Goal: Browse casually: Explore the website without a specific task or goal

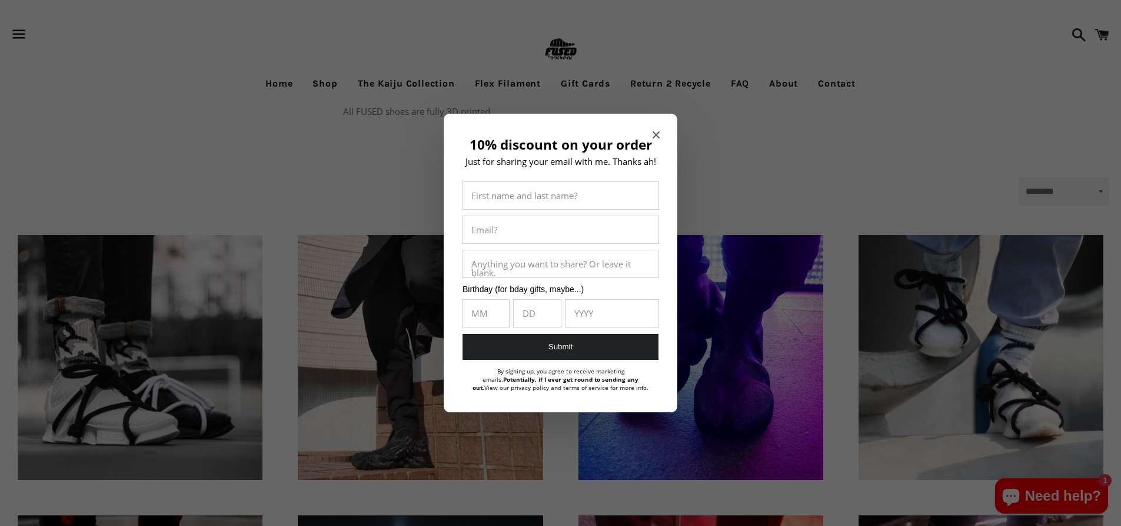
click at [655, 133] on icon "Close modal" at bounding box center [656, 134] width 7 height 7
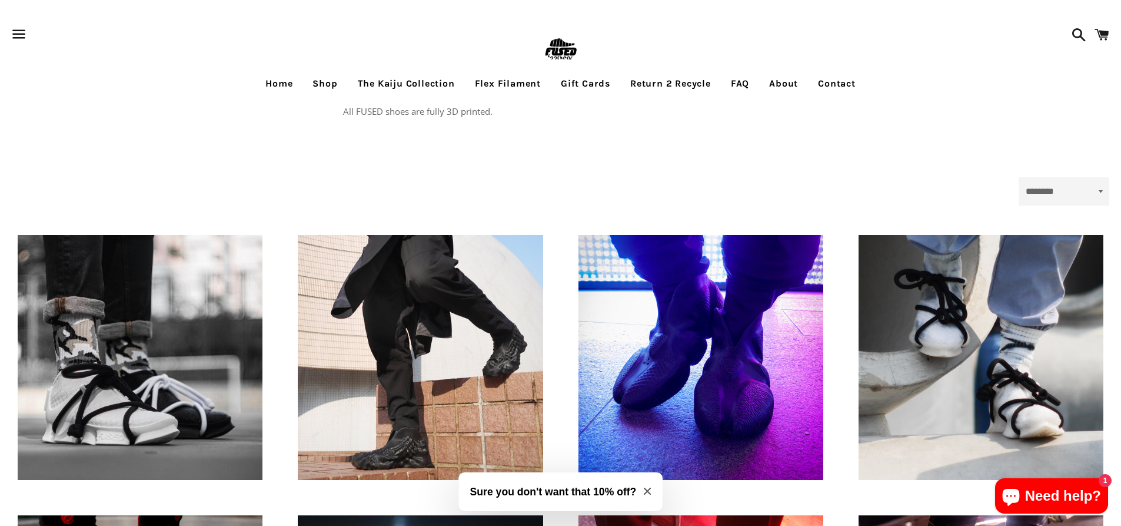
click at [676, 81] on link "Return 2 Recycle" at bounding box center [671, 83] width 98 height 29
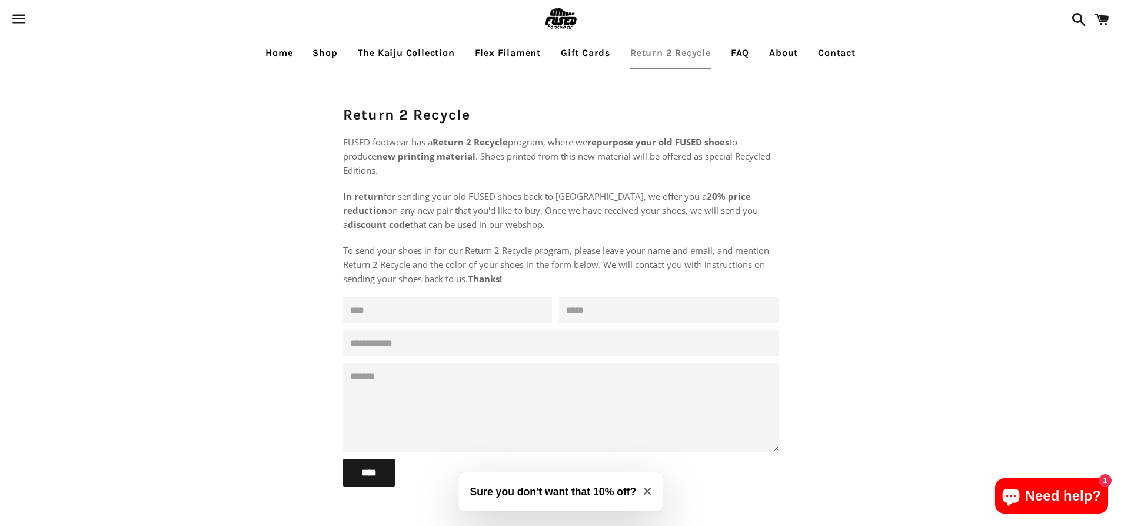
click at [782, 50] on link "About" at bounding box center [783, 52] width 47 height 29
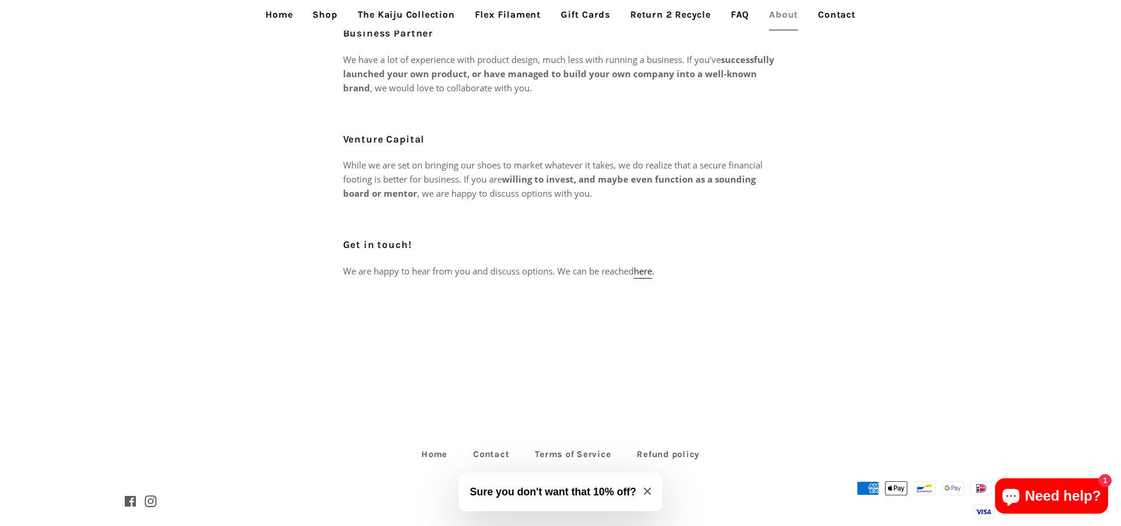
scroll to position [577, 0]
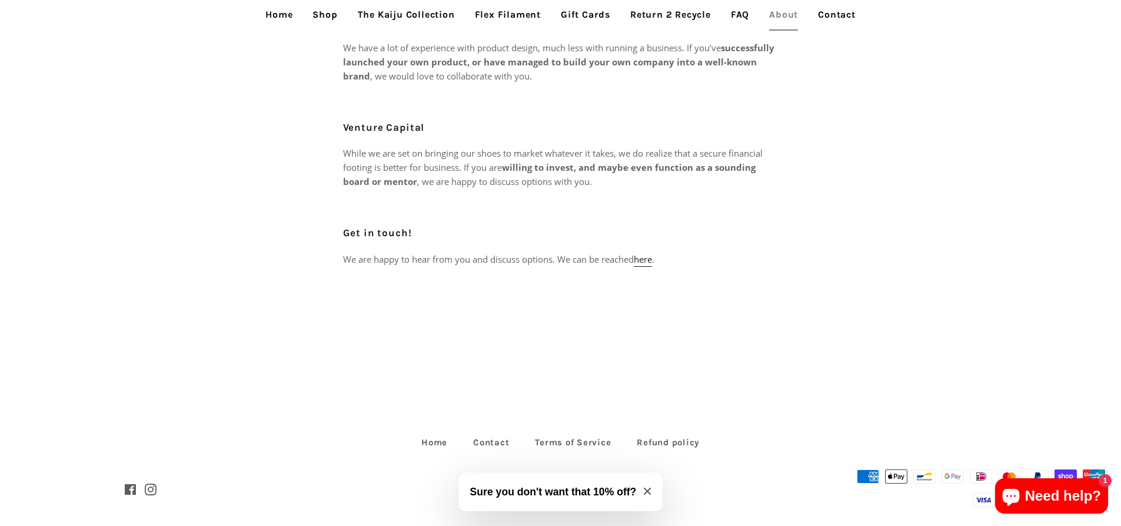
drag, startPoint x: 647, startPoint y: 490, endPoint x: 645, endPoint y: 478, distance: 12.0
click at [646, 490] on icon "Close modal" at bounding box center [647, 490] width 7 height 7
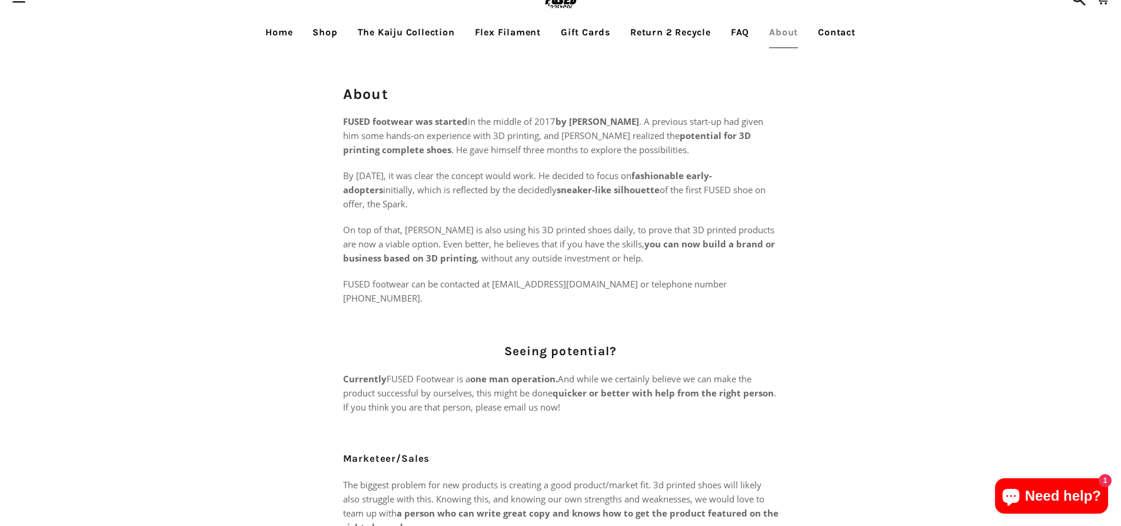
scroll to position [0, 0]
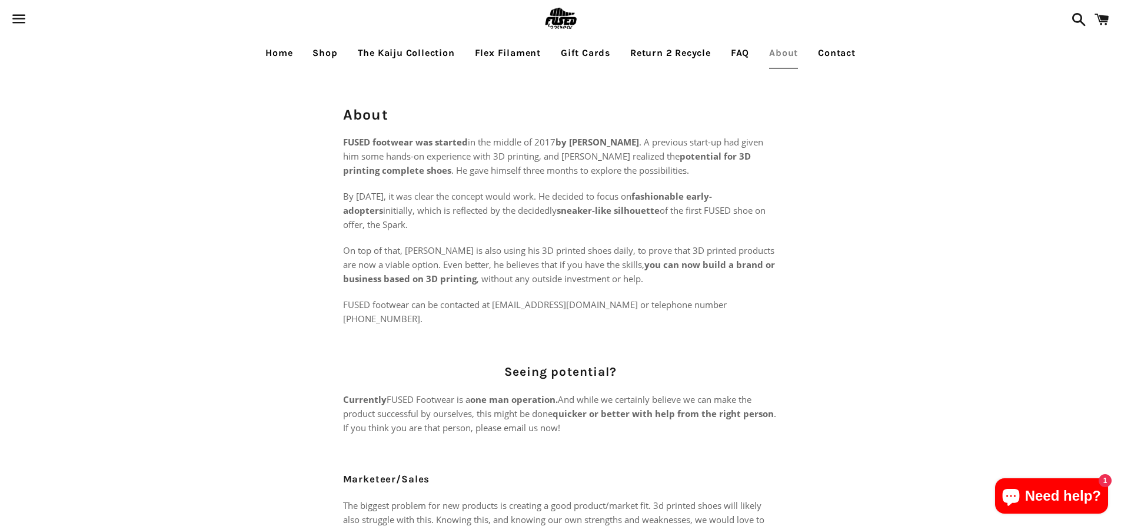
click at [493, 55] on link "Flex Filament" at bounding box center [508, 52] width 84 height 29
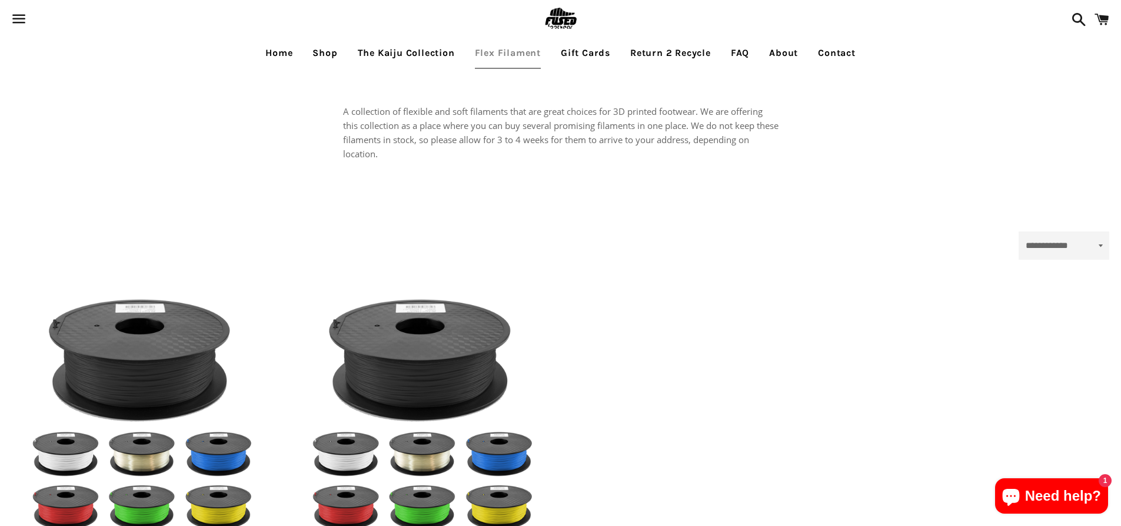
select select "**********"
click at [402, 54] on link "The Kaiju Collection" at bounding box center [406, 52] width 115 height 29
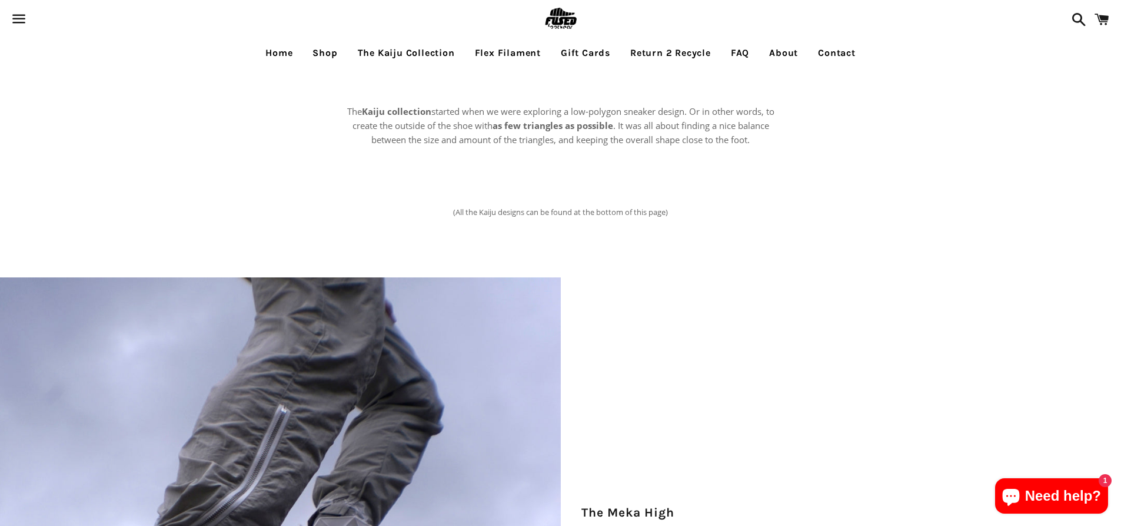
click at [329, 49] on link "Shop" at bounding box center [325, 52] width 42 height 29
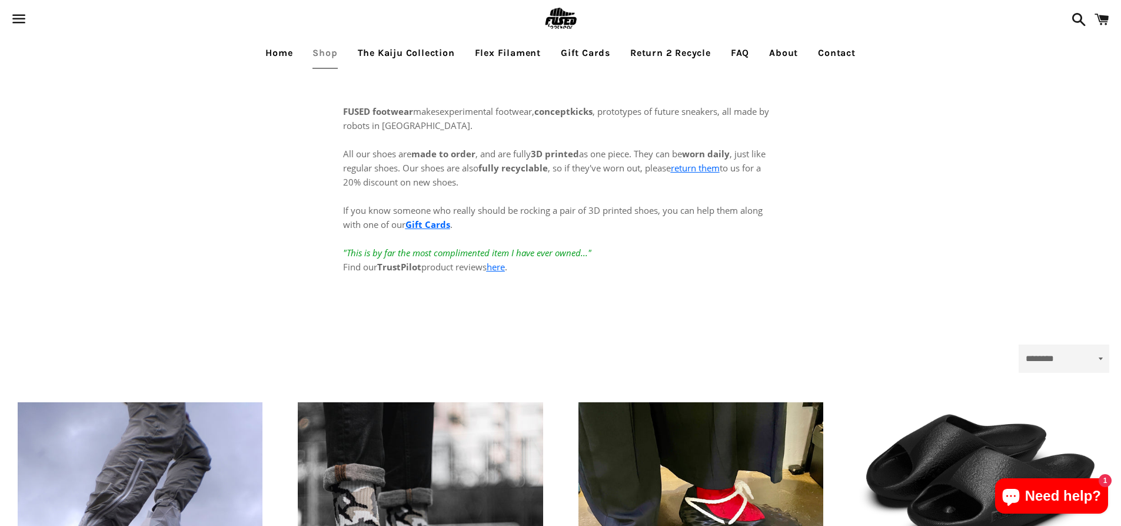
click at [269, 56] on link "Home" at bounding box center [279, 52] width 45 height 29
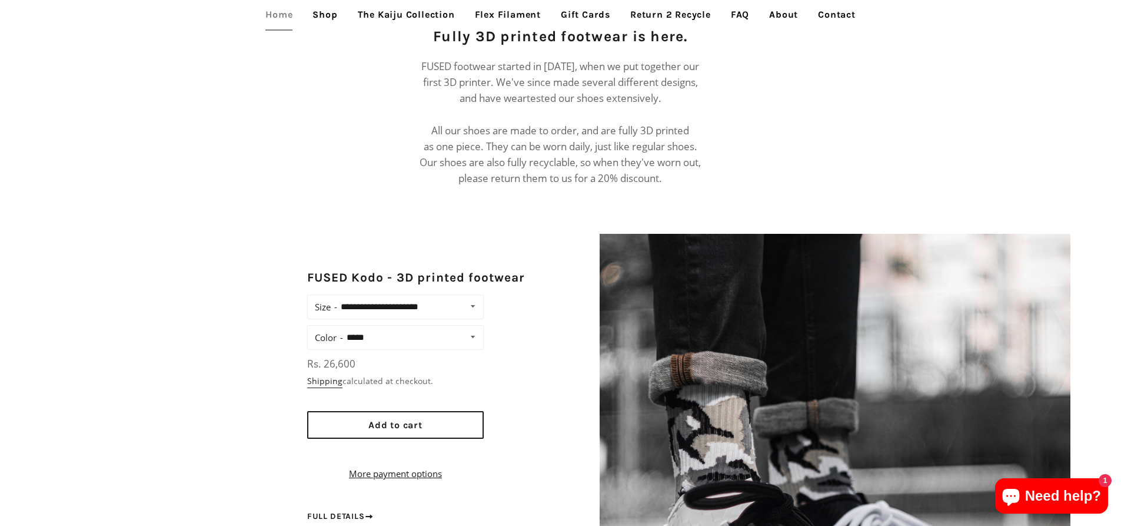
scroll to position [765, 0]
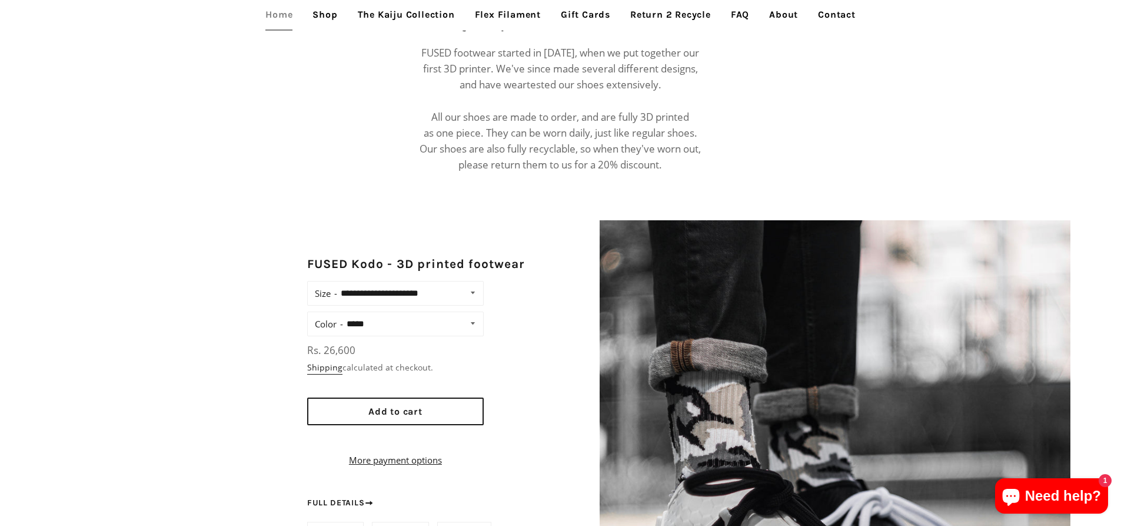
click at [469, 285] on select "**********" at bounding box center [409, 293] width 144 height 16
click at [552, 245] on div "**********" at bounding box center [560, 455] width 1121 height 471
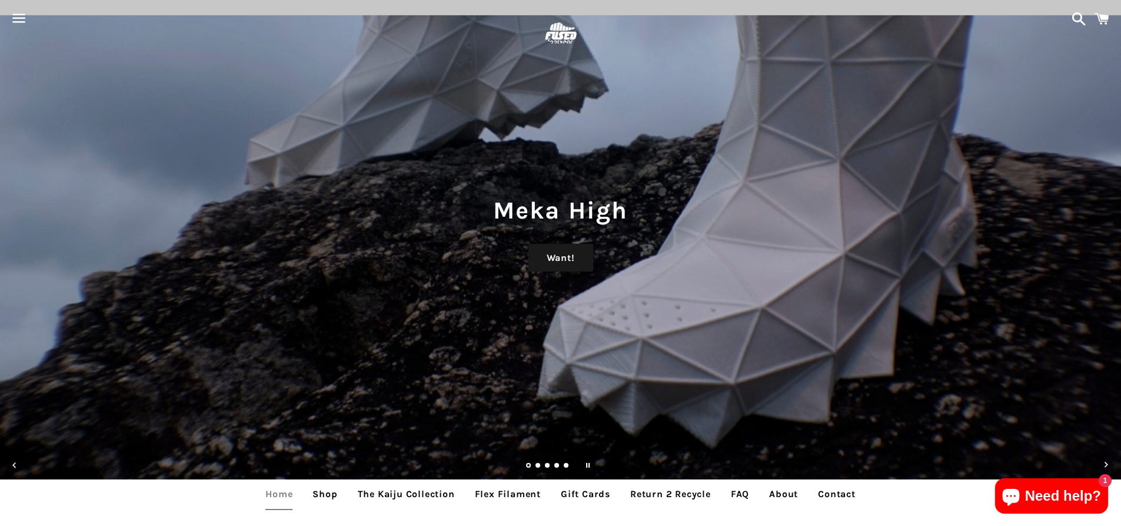
scroll to position [0, 0]
